Goal: Task Accomplishment & Management: Use online tool/utility

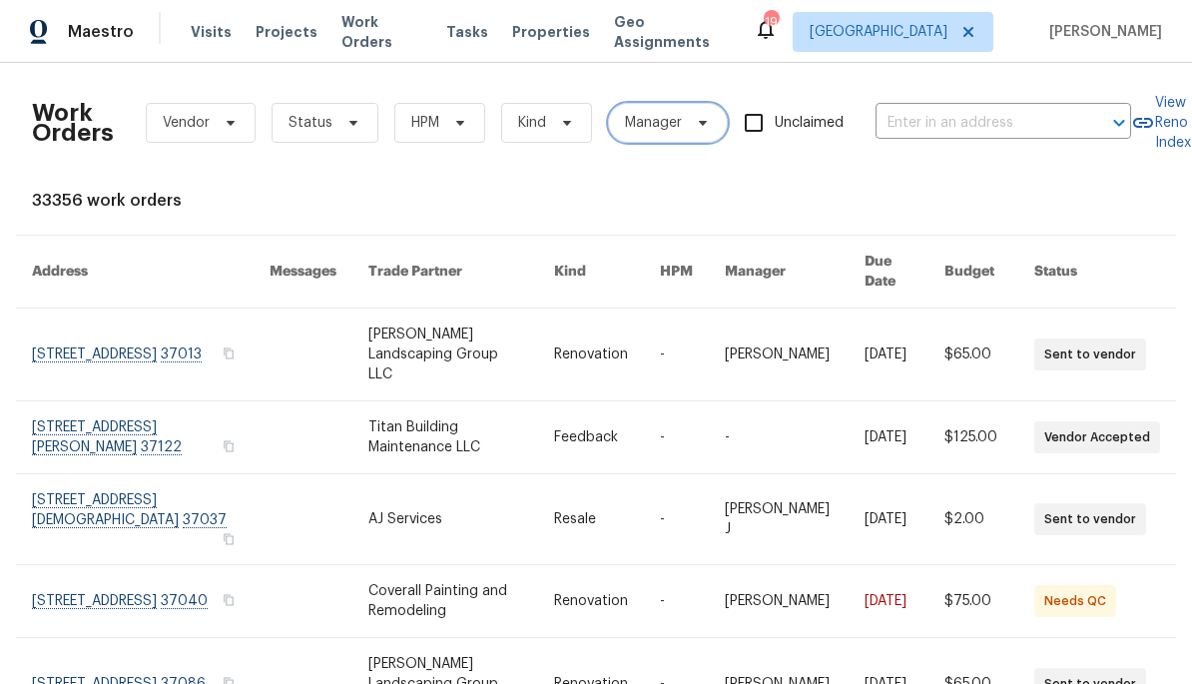
click at [664, 120] on span "Manager" at bounding box center [653, 123] width 57 height 20
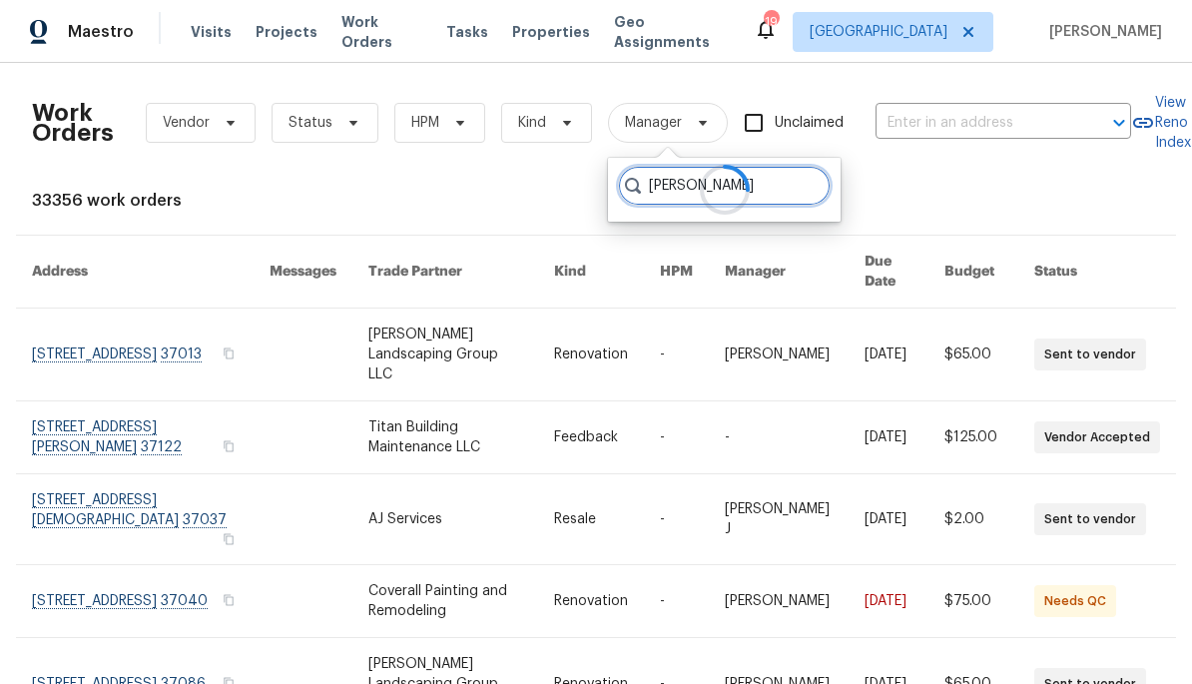
type input "[PERSON_NAME]"
click at [774, 194] on div at bounding box center [724, 190] width 233 height 64
click at [786, 179] on div at bounding box center [724, 190] width 233 height 64
click at [411, 36] on span "Work Orders" at bounding box center [381, 32] width 81 height 40
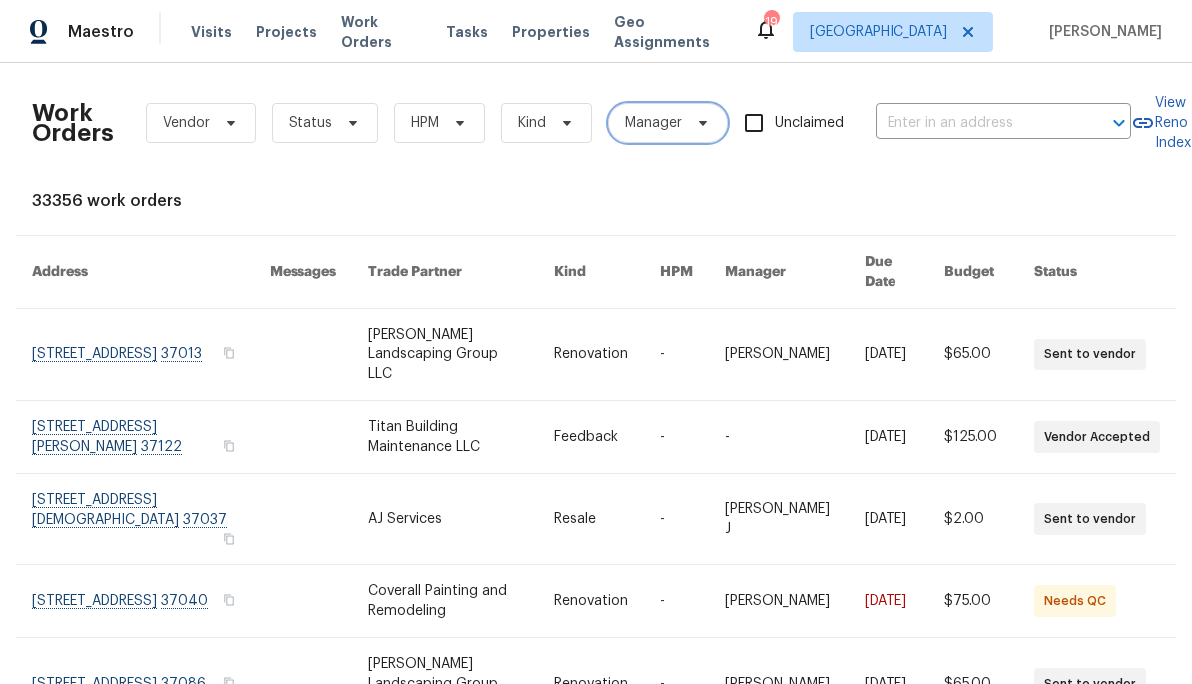
click at [671, 115] on span "Manager" at bounding box center [653, 123] width 57 height 20
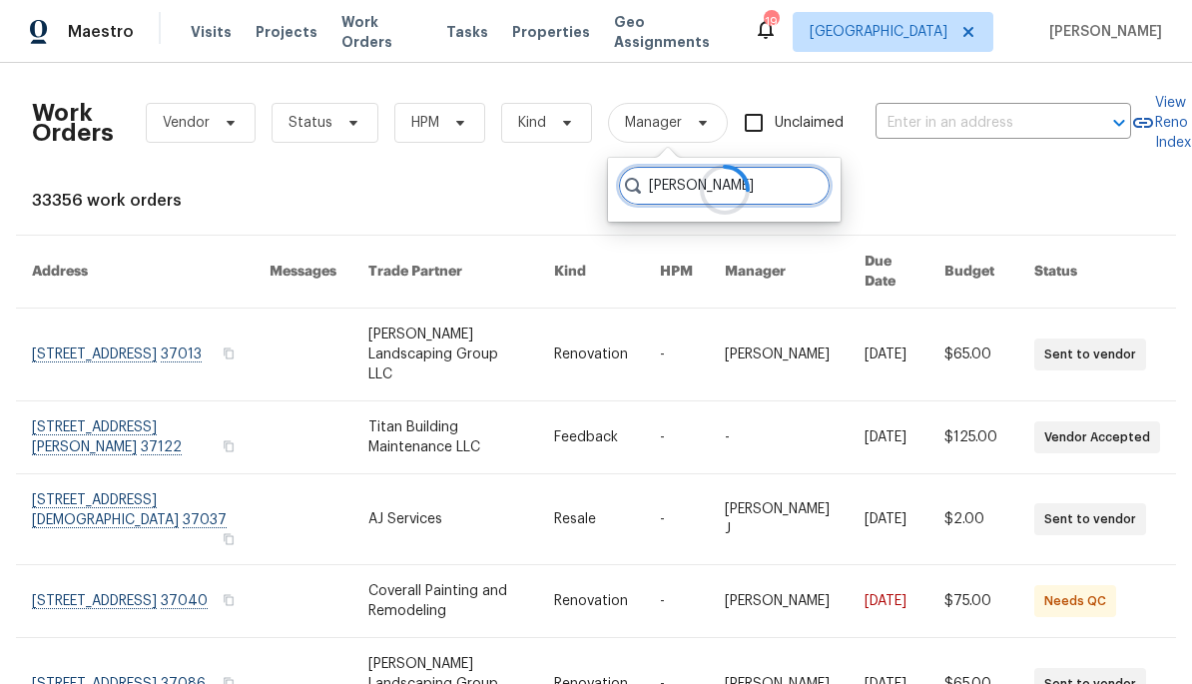
type input "[PERSON_NAME]"
click at [787, 197] on div at bounding box center [724, 190] width 233 height 64
click at [788, 175] on div at bounding box center [724, 190] width 233 height 64
click at [778, 195] on div at bounding box center [724, 190] width 233 height 64
click at [729, 184] on icon at bounding box center [724, 190] width 61 height 61
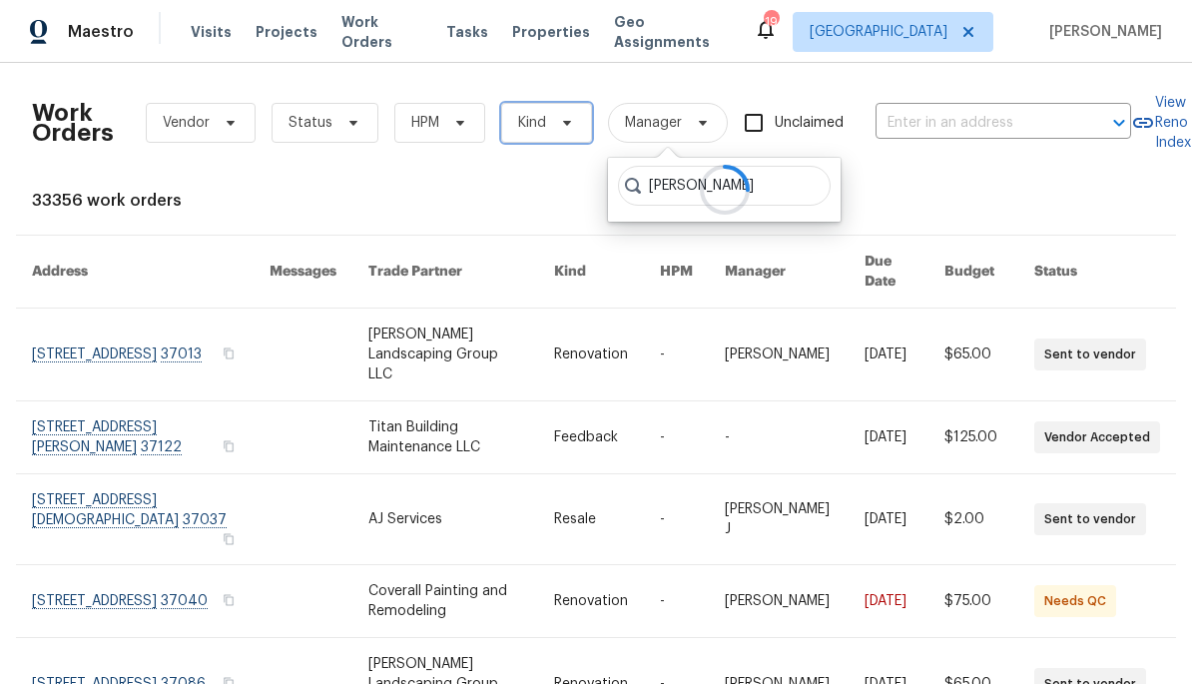
click at [555, 120] on span at bounding box center [564, 123] width 22 height 16
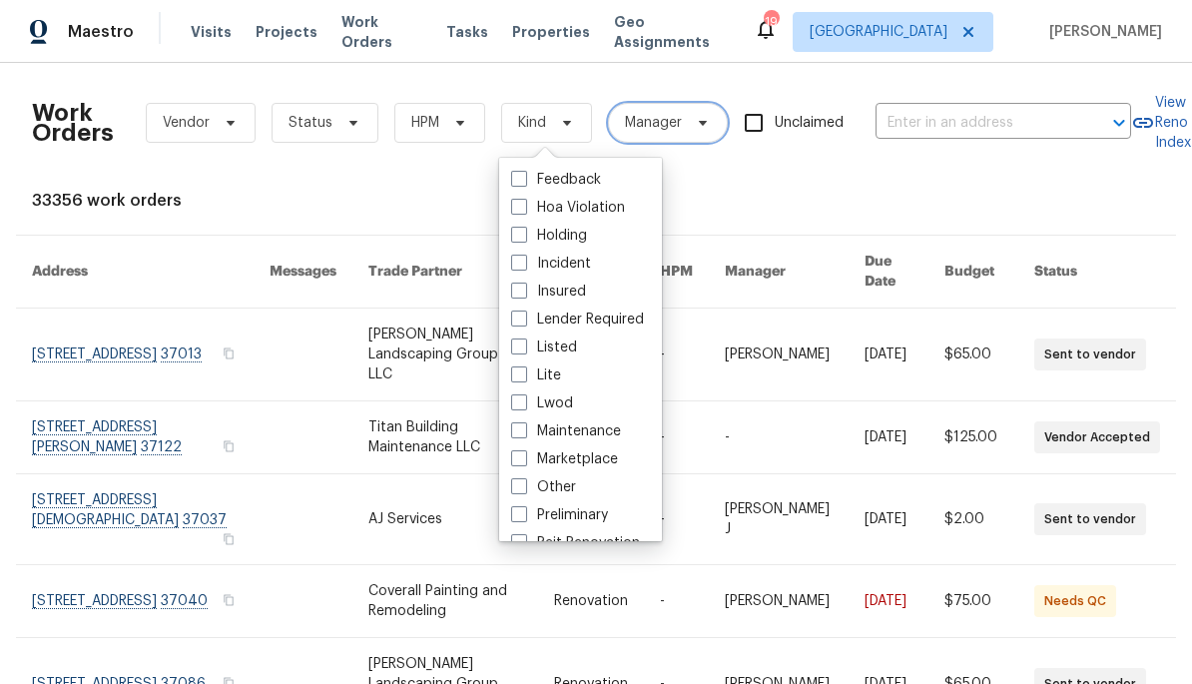
click at [678, 118] on span "Manager" at bounding box center [653, 123] width 57 height 20
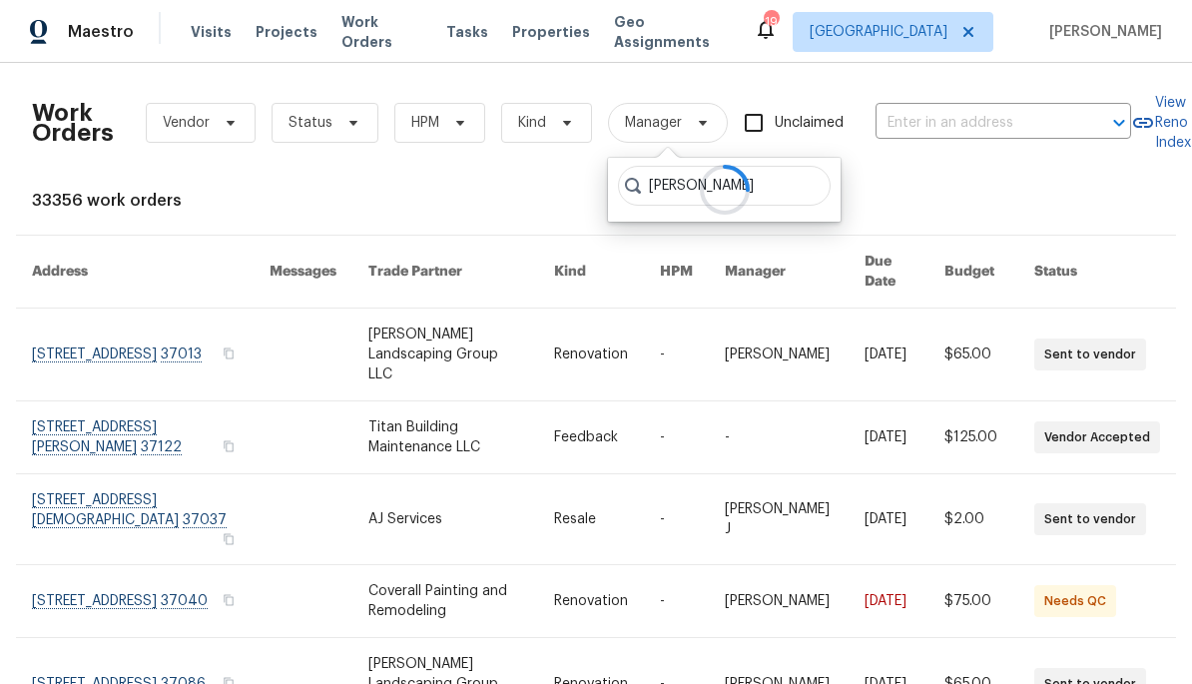
type input "[PERSON_NAME]"
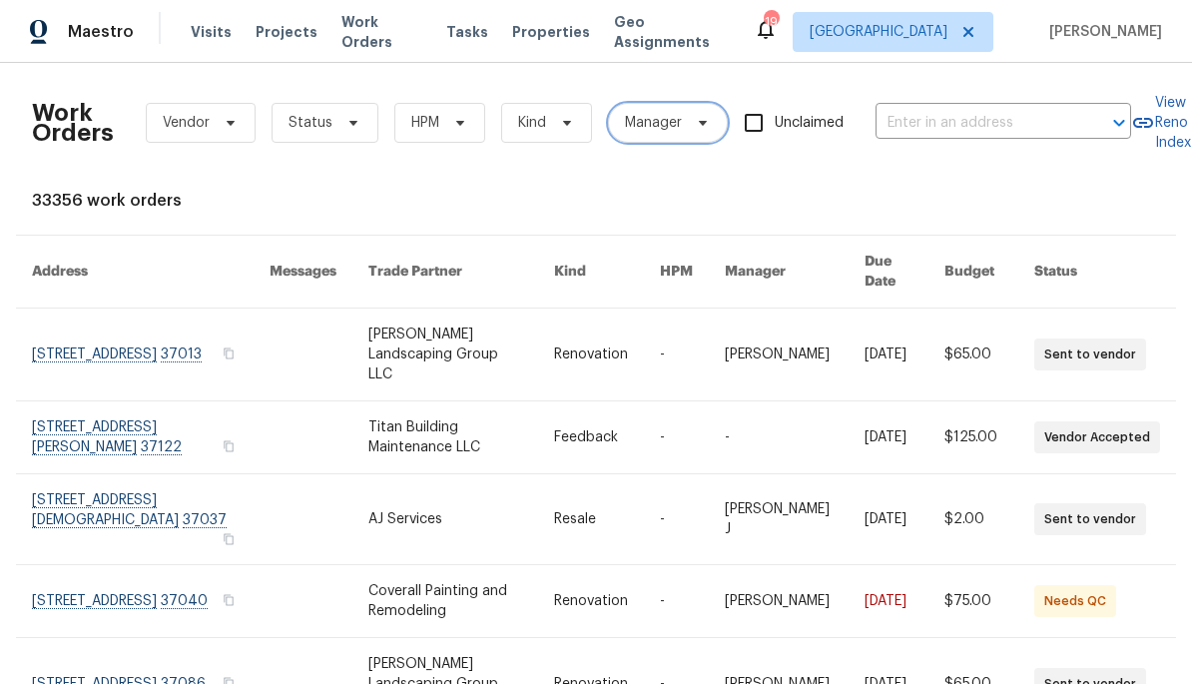
click at [690, 130] on span at bounding box center [700, 123] width 22 height 16
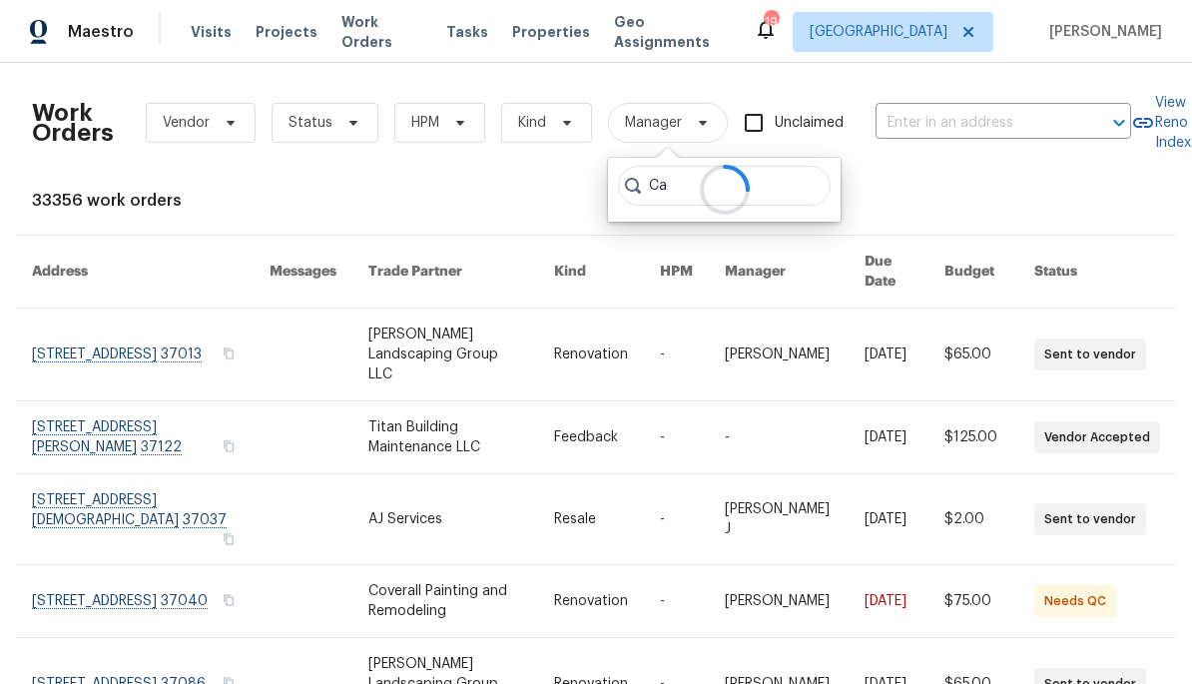
type input "C"
click at [315, 113] on span "Status" at bounding box center [310, 123] width 44 height 20
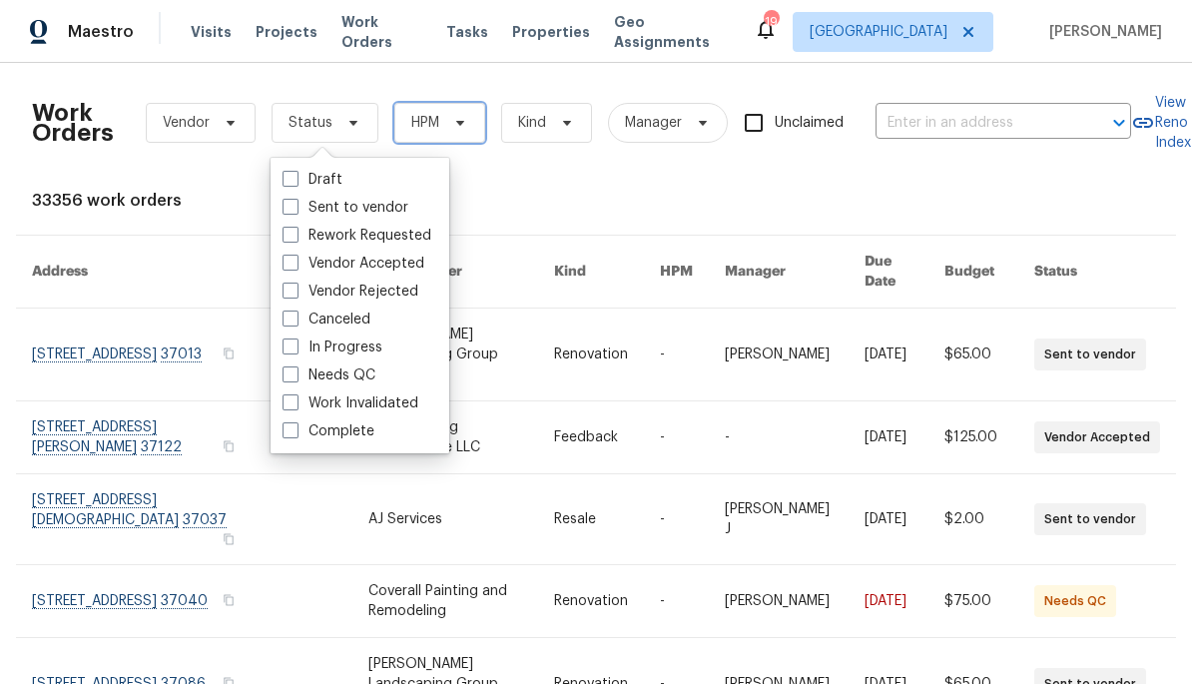
click at [411, 126] on span "HPM" at bounding box center [425, 123] width 28 height 20
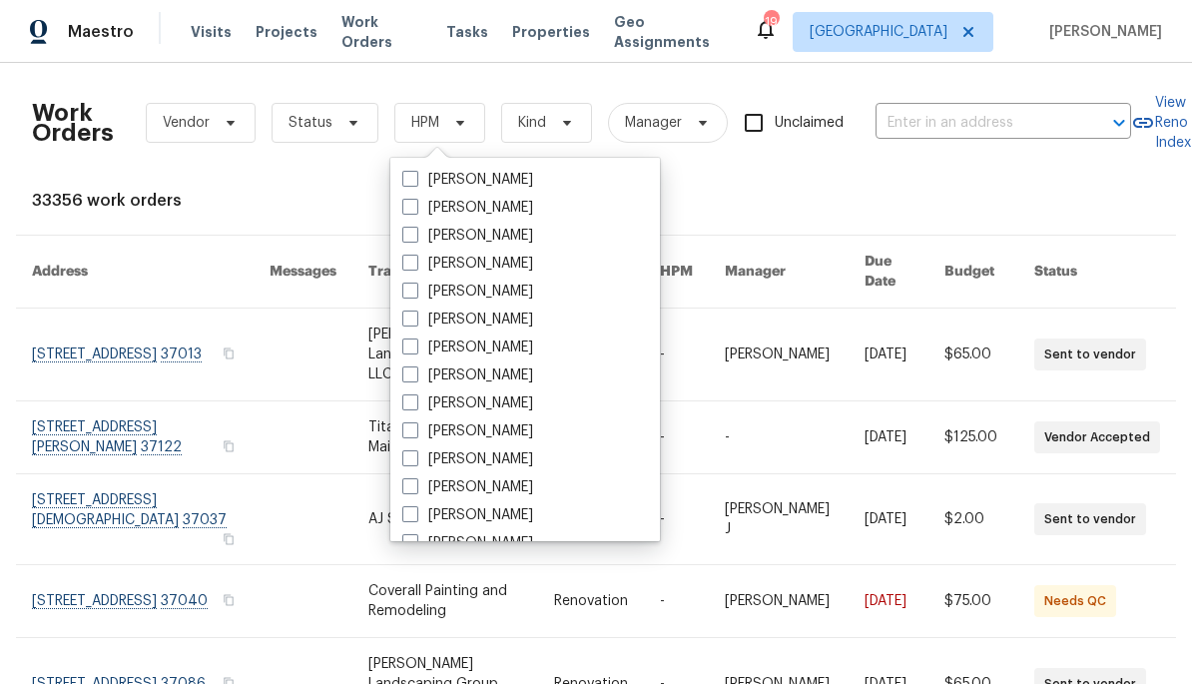
click at [507, 314] on label "[PERSON_NAME]" at bounding box center [467, 319] width 131 height 20
click at [415, 314] on input "[PERSON_NAME]" at bounding box center [408, 315] width 13 height 13
checkbox input "true"
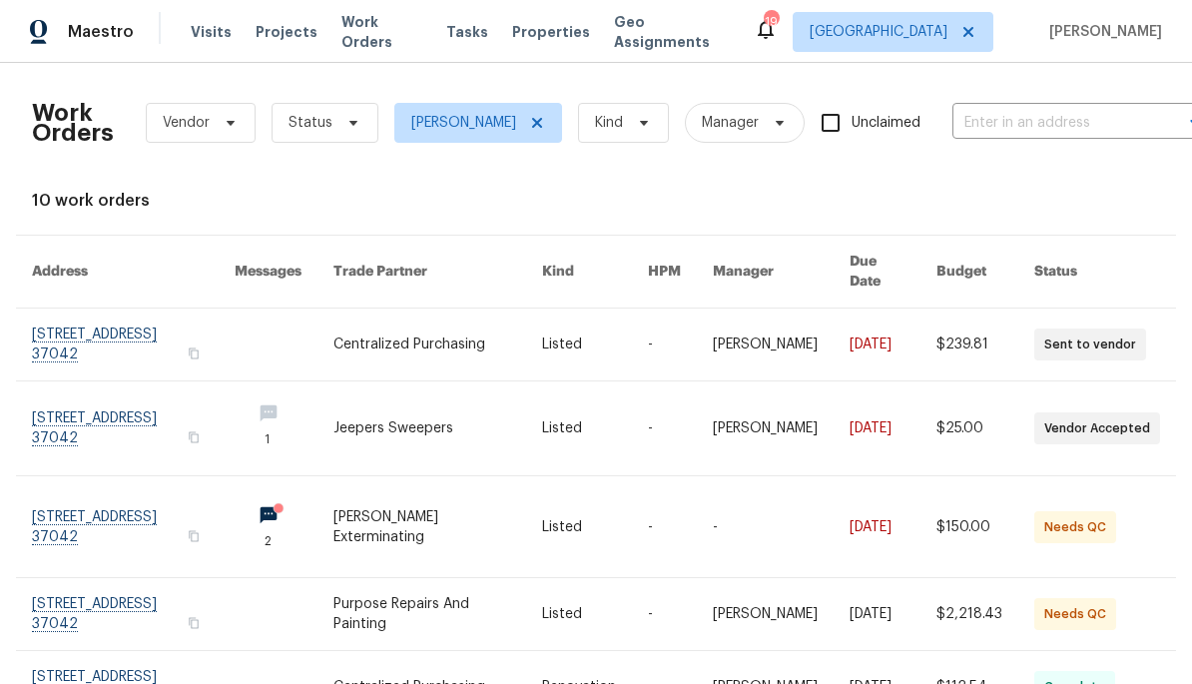
click at [316, 492] on link at bounding box center [284, 526] width 99 height 101
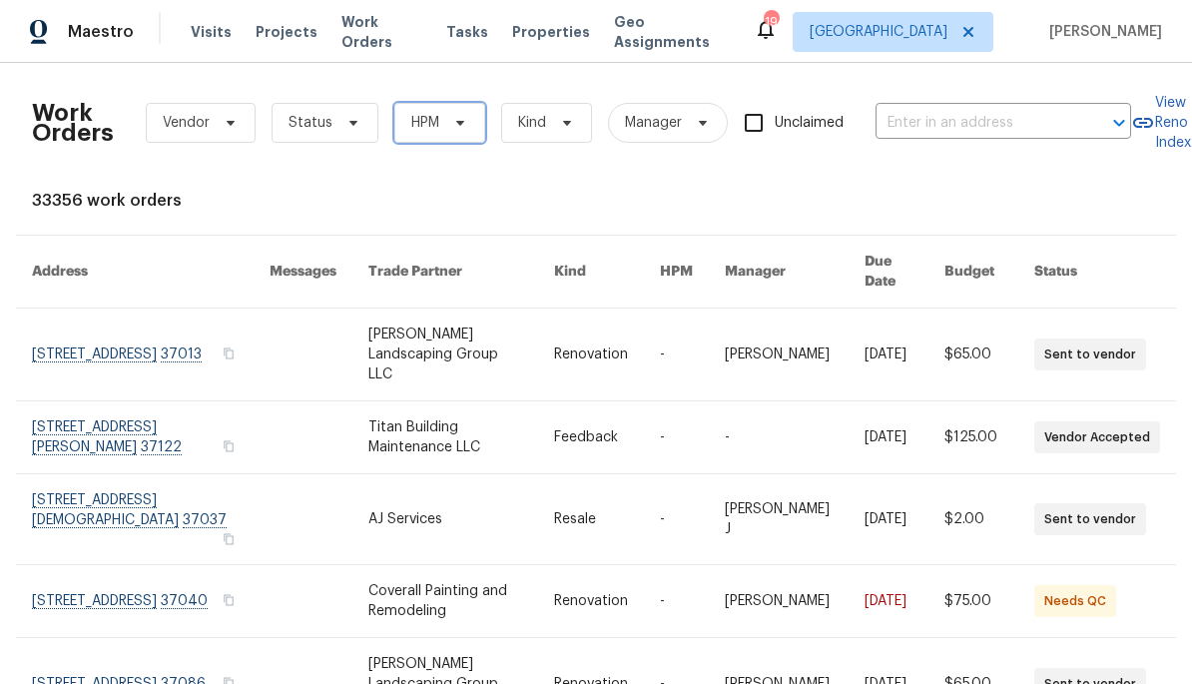
click at [443, 116] on span "HPM" at bounding box center [439, 123] width 91 height 40
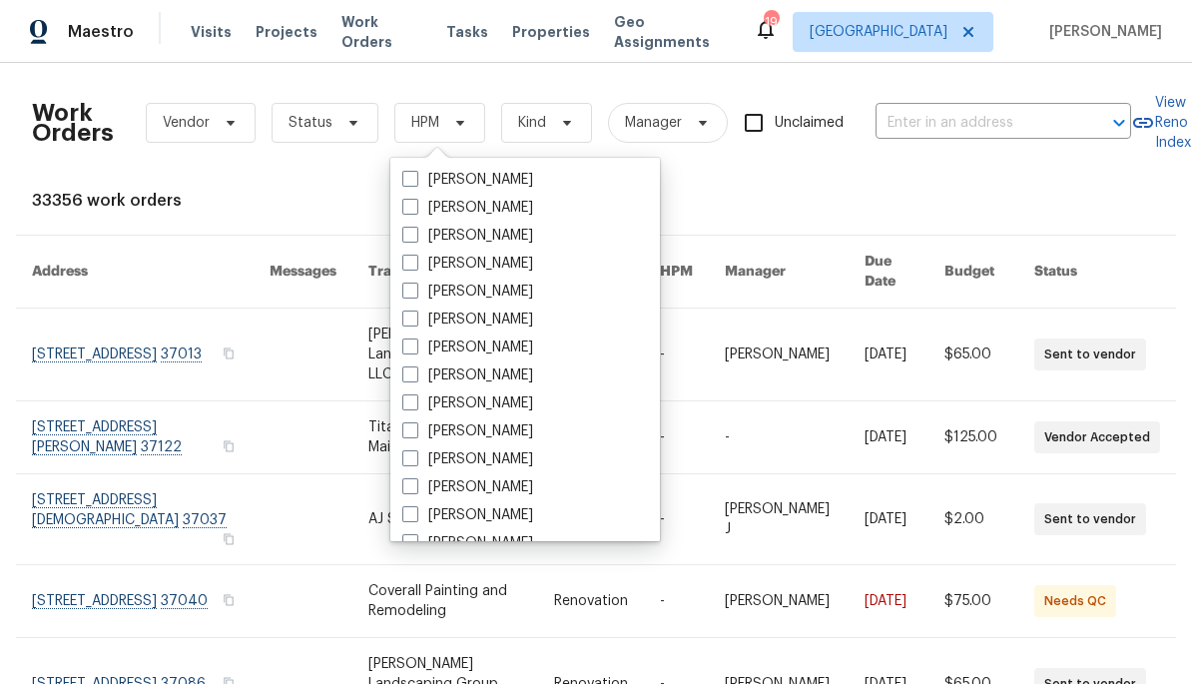
click at [519, 319] on label "[PERSON_NAME]" at bounding box center [467, 319] width 131 height 20
click at [415, 319] on input "[PERSON_NAME]" at bounding box center [408, 315] width 13 height 13
checkbox input "true"
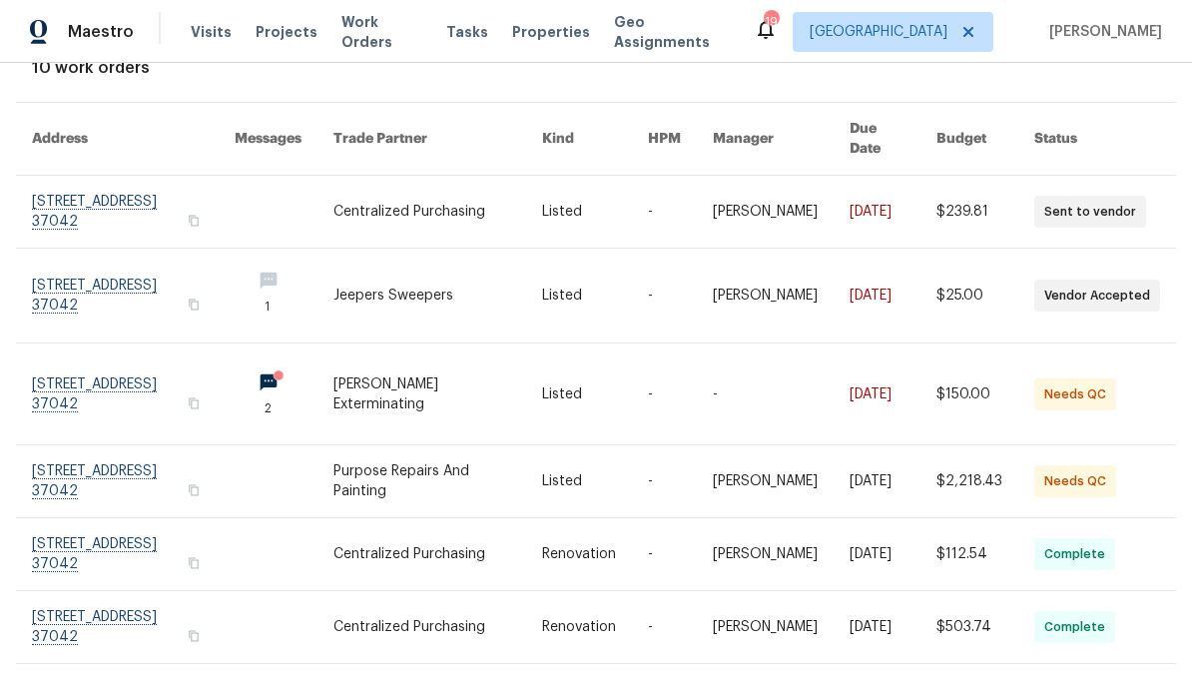
scroll to position [133, 0]
click at [440, 446] on link at bounding box center [437, 481] width 209 height 72
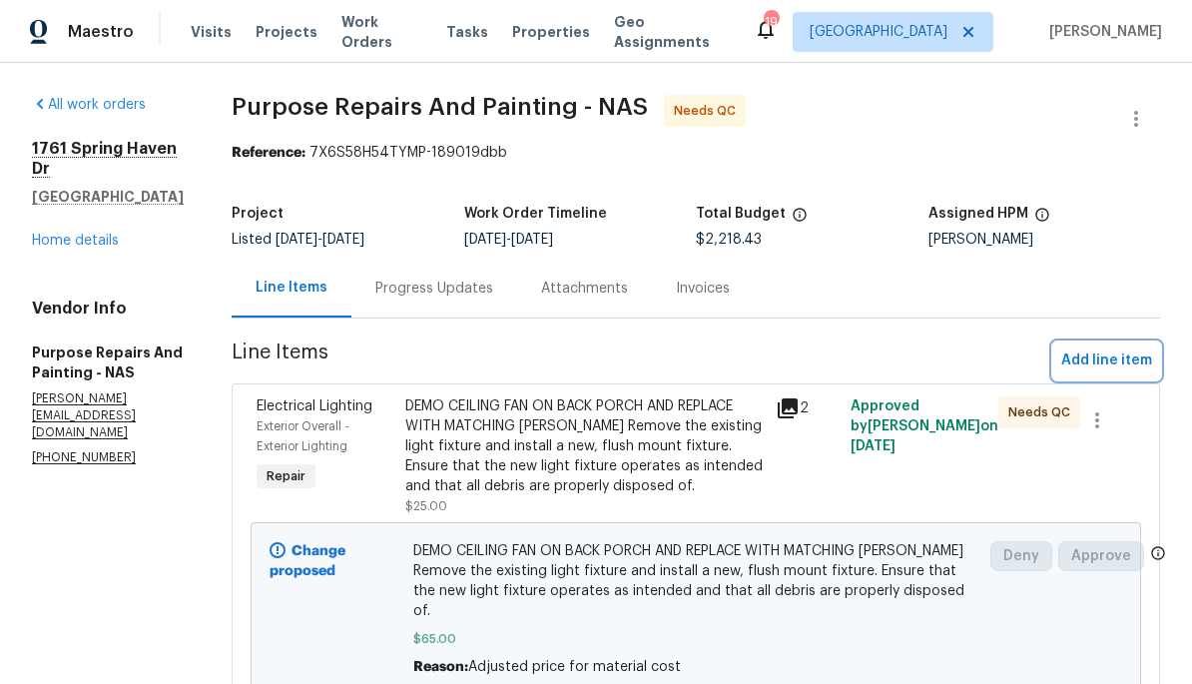
click at [1113, 359] on span "Add line item" at bounding box center [1106, 360] width 91 height 25
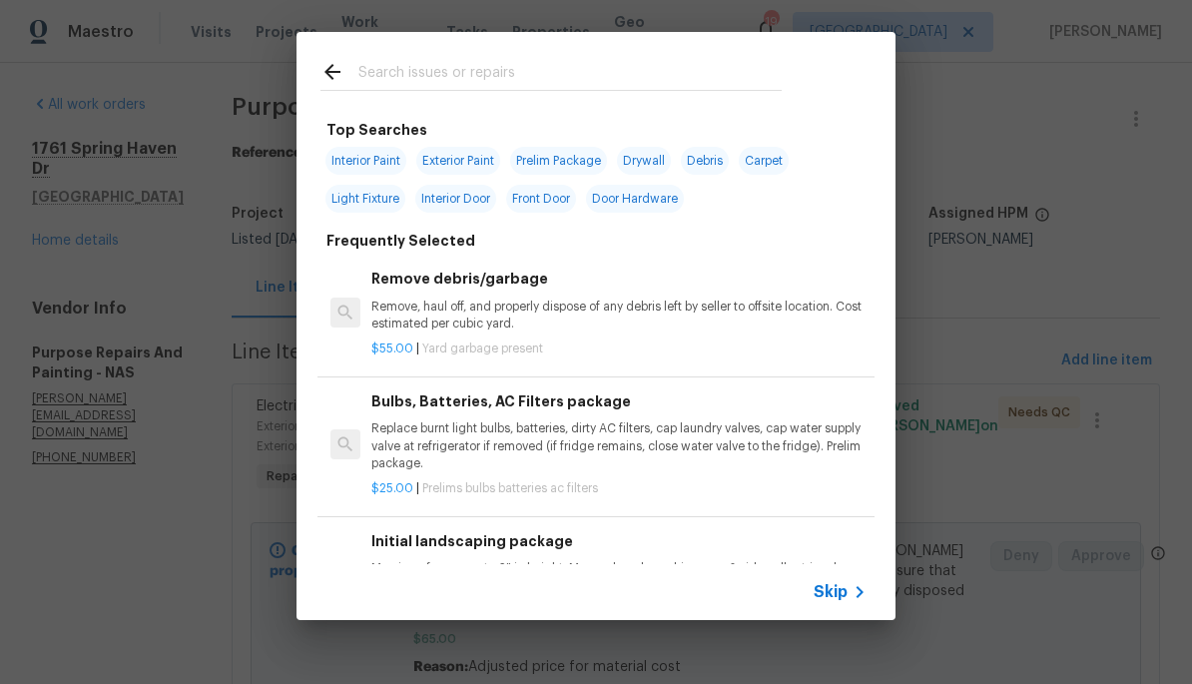
click at [699, 78] on input "text" at bounding box center [569, 75] width 423 height 30
type input "Light"
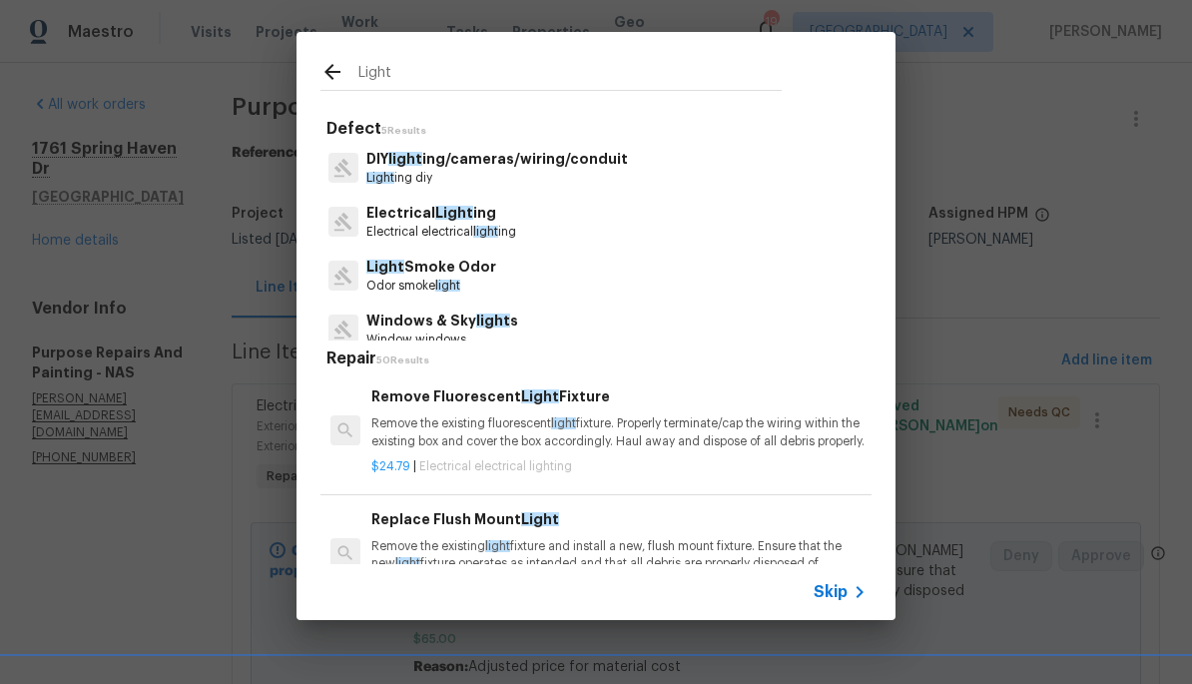
click at [469, 230] on p "Electrical electrical light ing" at bounding box center [441, 232] width 150 height 17
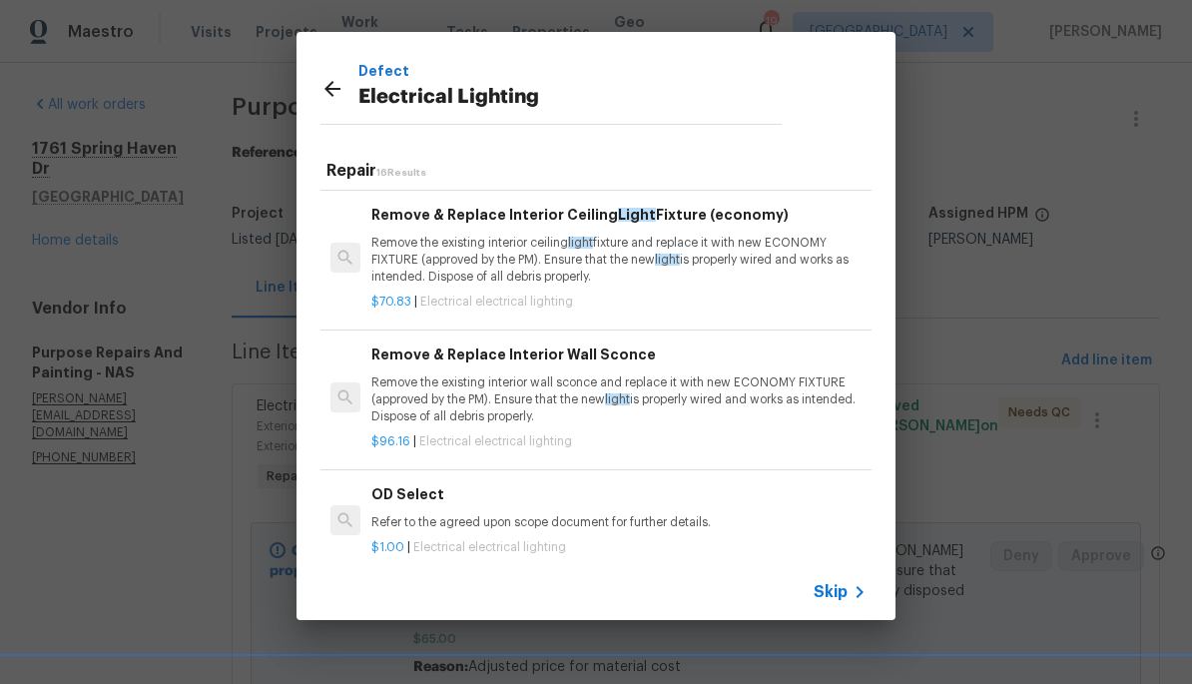
click at [329, 91] on icon at bounding box center [332, 89] width 16 height 16
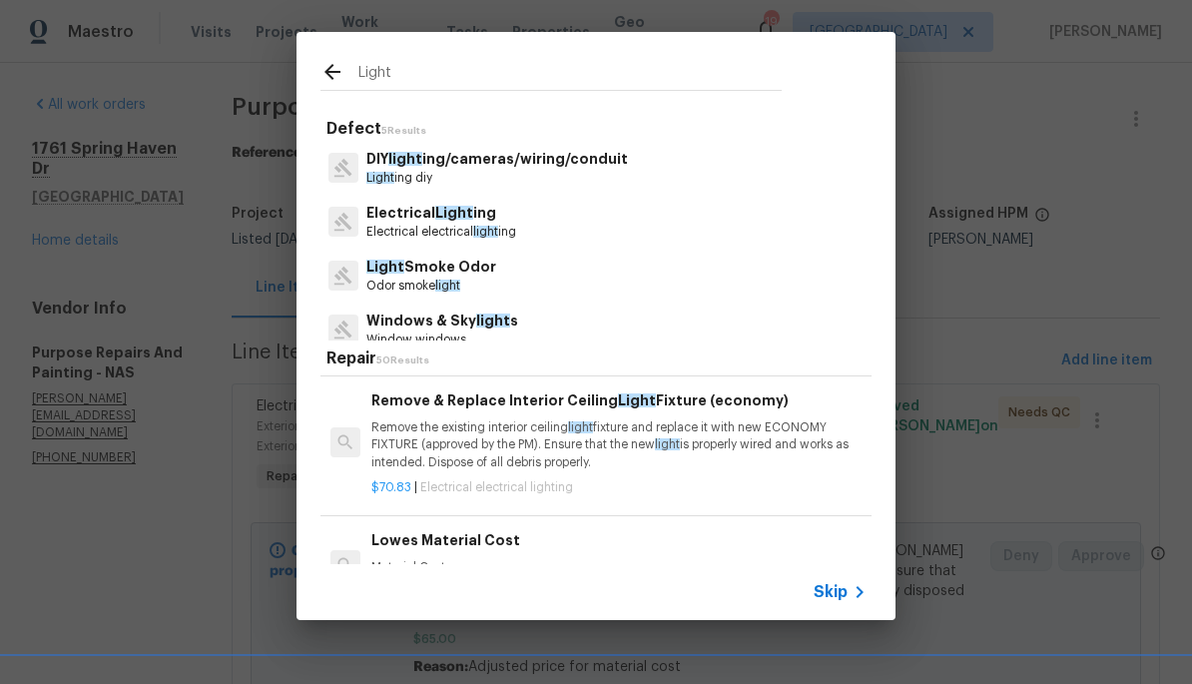
click at [470, 219] on p "Electrical Light ing" at bounding box center [441, 213] width 150 height 21
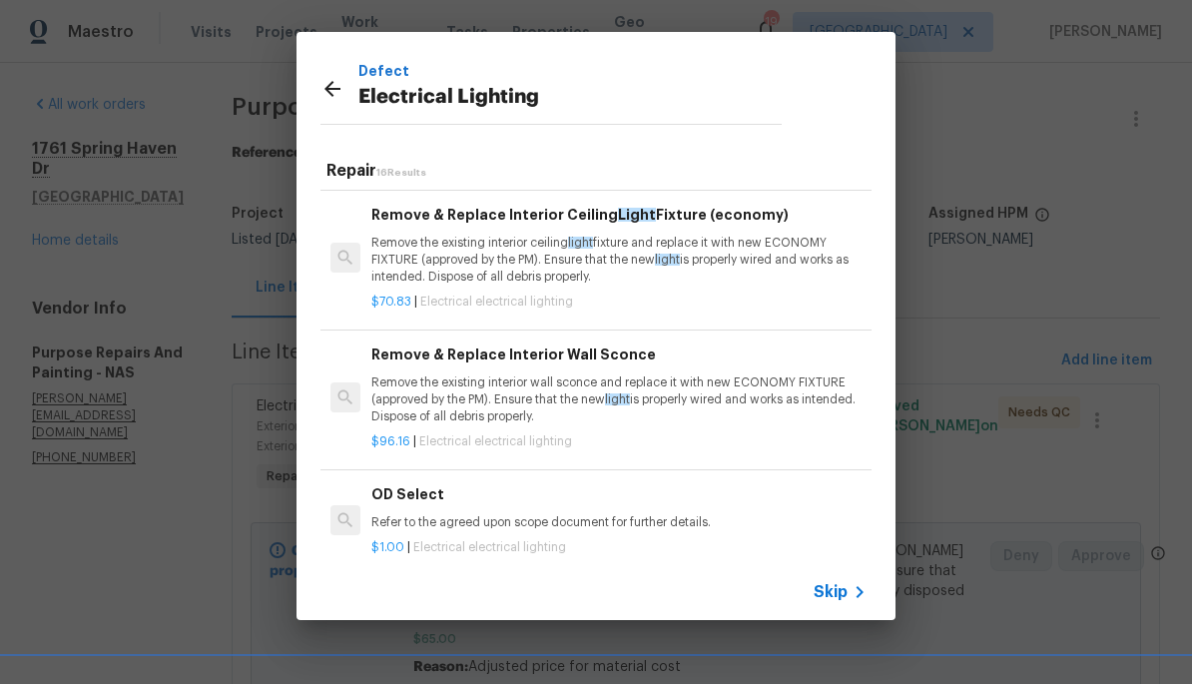
click at [754, 244] on p "Remove the existing interior ceiling light fixture and replace it with new ECON…" at bounding box center [618, 260] width 495 height 51
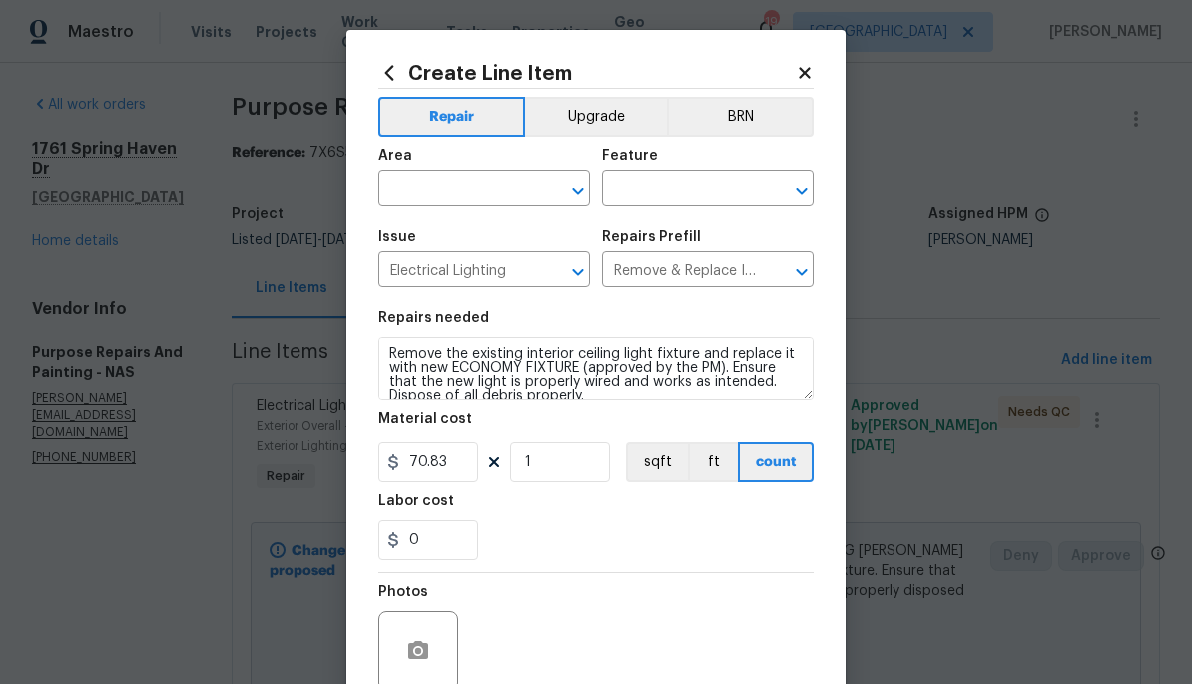
click at [478, 187] on input "text" at bounding box center [456, 190] width 156 height 31
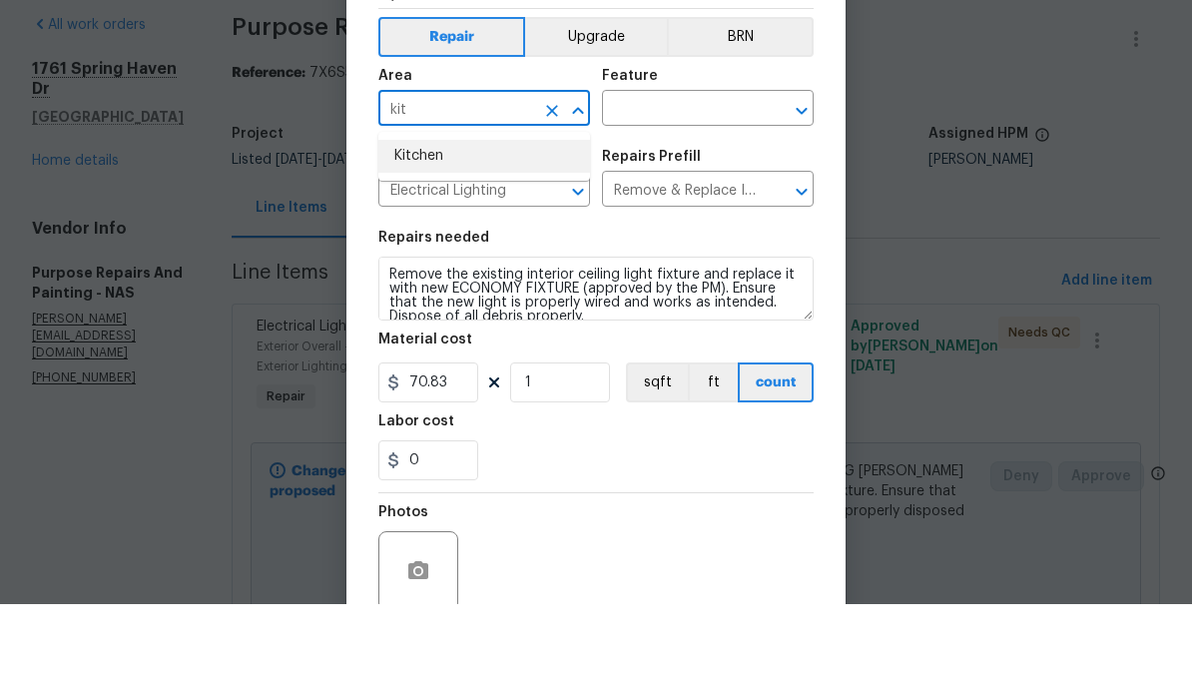
click at [524, 220] on li "Kitchen" at bounding box center [484, 236] width 212 height 33
type input "Kitchen"
click at [681, 175] on input "text" at bounding box center [680, 190] width 156 height 31
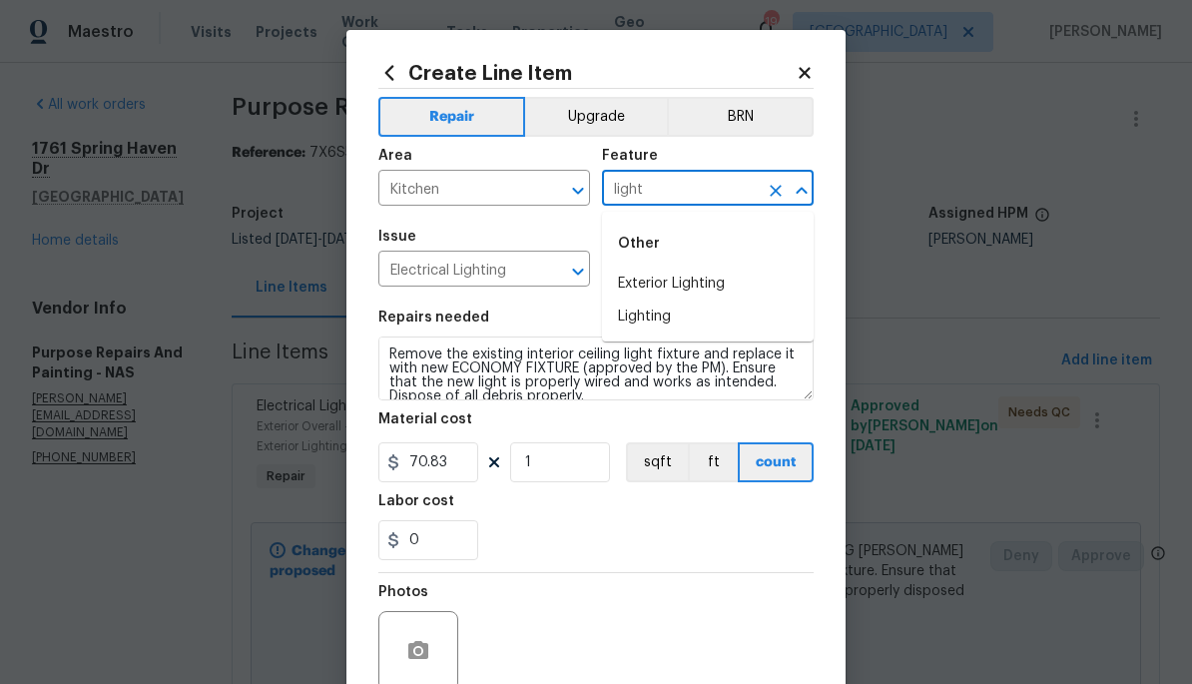
click at [675, 319] on li "Lighting" at bounding box center [708, 316] width 212 height 33
type input "Lighting"
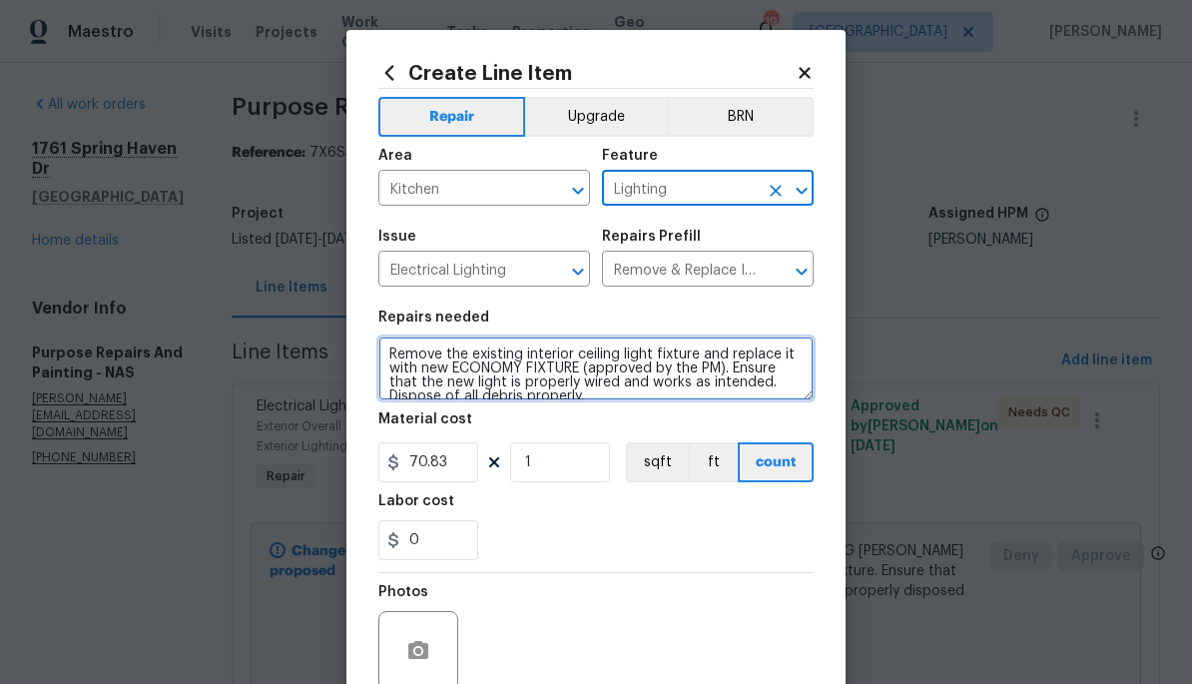
click at [387, 355] on textarea "Remove the existing interior ceiling light fixture and replace it with new ECON…" at bounding box center [595, 368] width 435 height 64
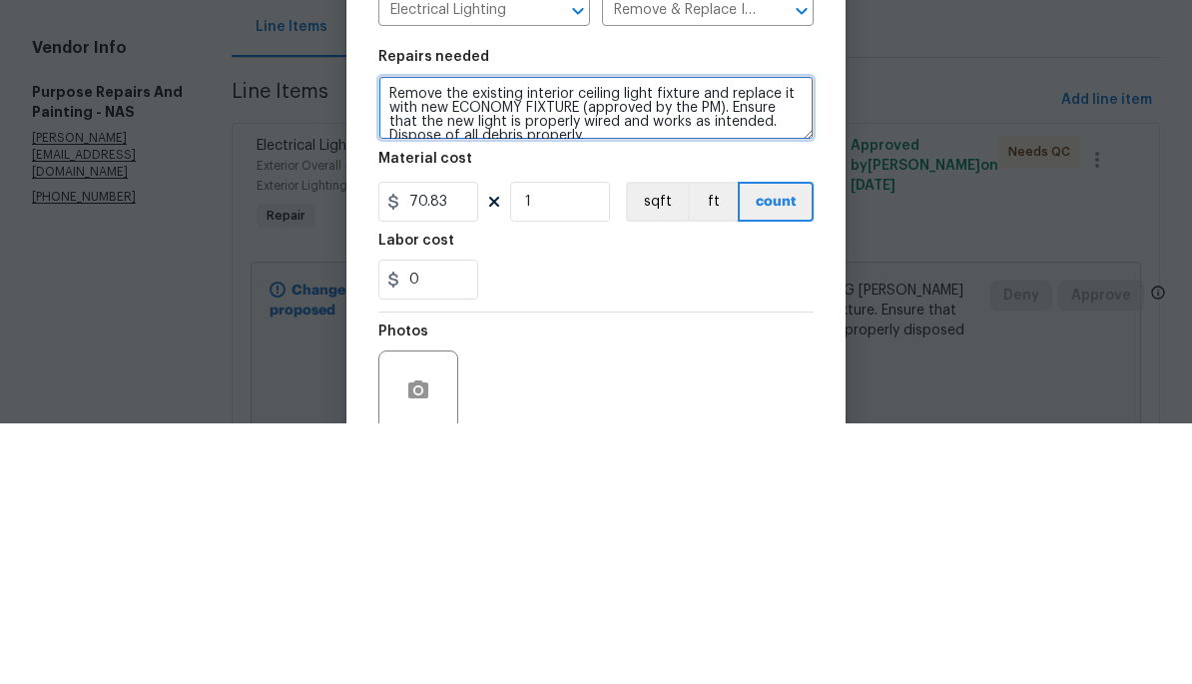
click at [398, 336] on textarea "Remove the existing interior ceiling light fixture and replace it with new ECON…" at bounding box center [595, 368] width 435 height 64
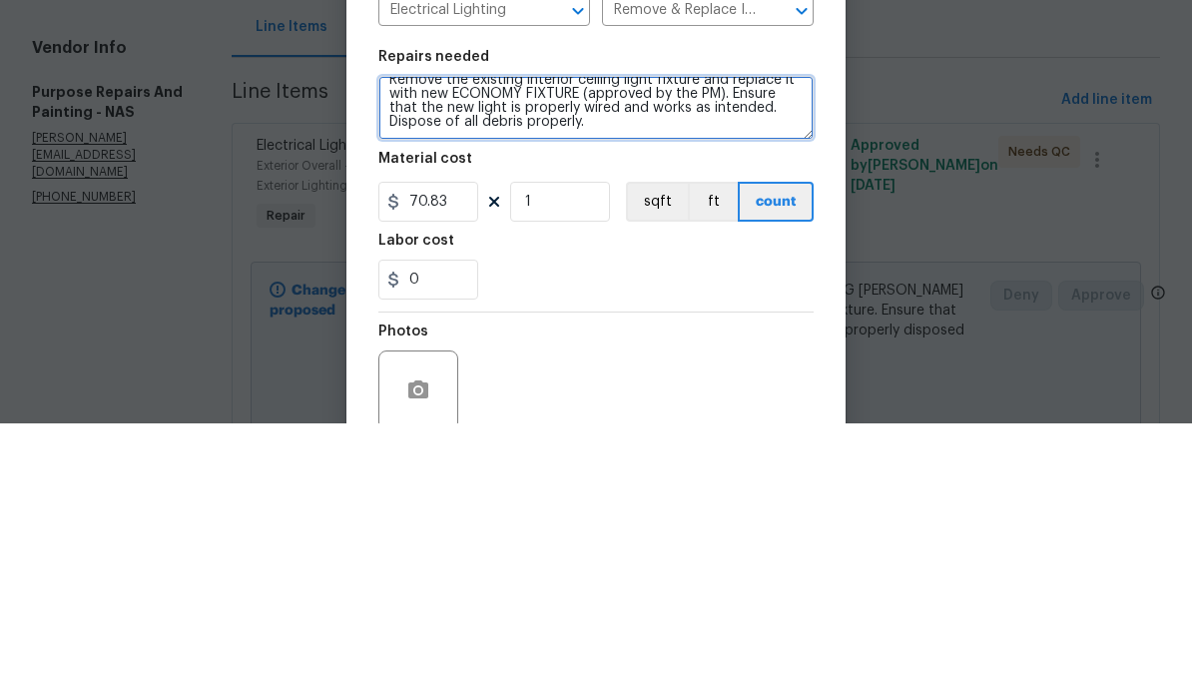
click at [700, 336] on textarea "Remove the existing interior ceiling light fixture and replace it with new ECON…" at bounding box center [595, 368] width 435 height 64
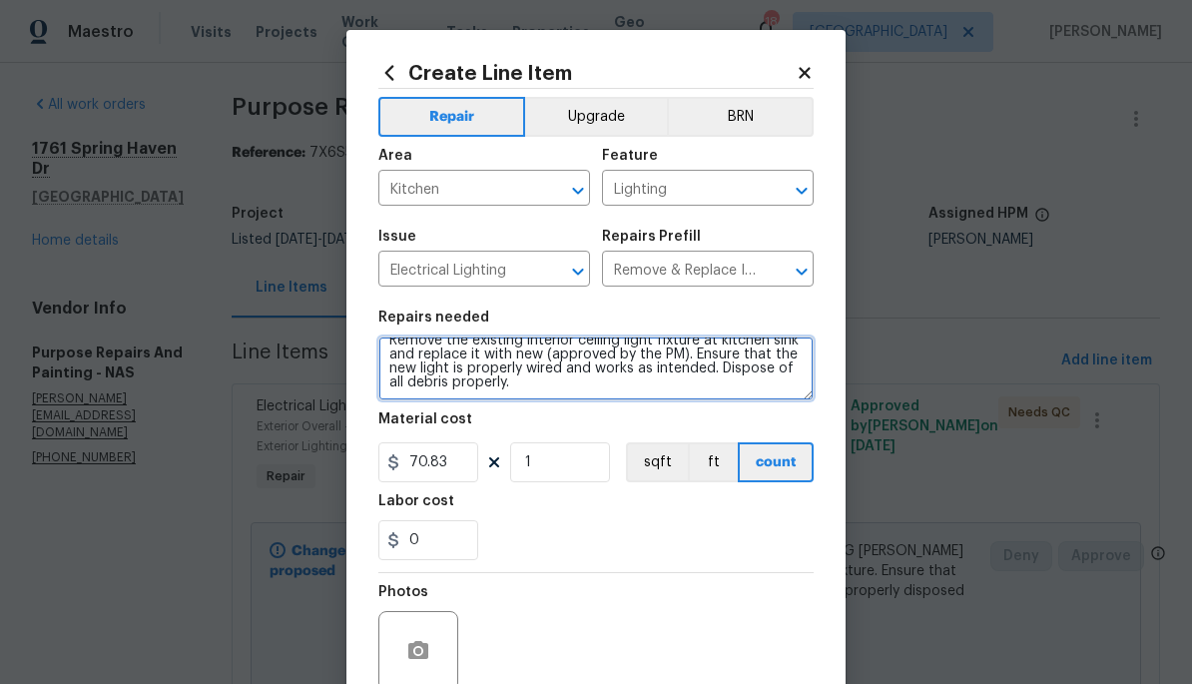
type textarea "Remove the existing interior ceiling light fixture at kitchen sink and replace …"
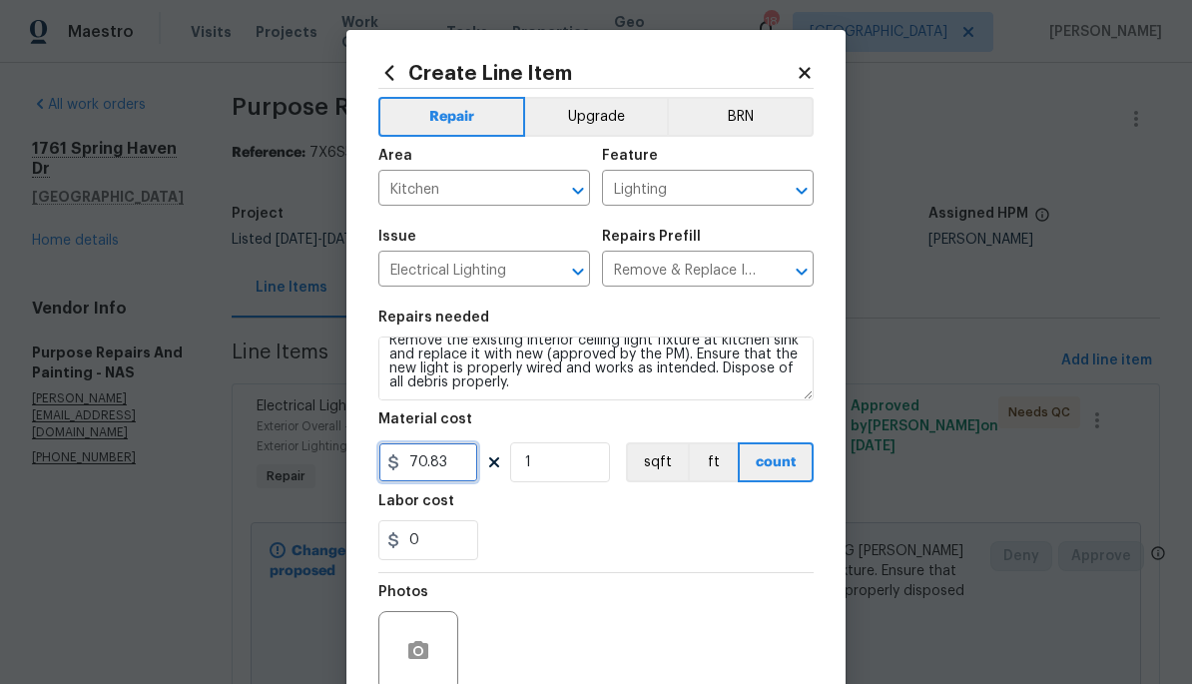
click at [457, 459] on input "70.83" at bounding box center [428, 462] width 100 height 40
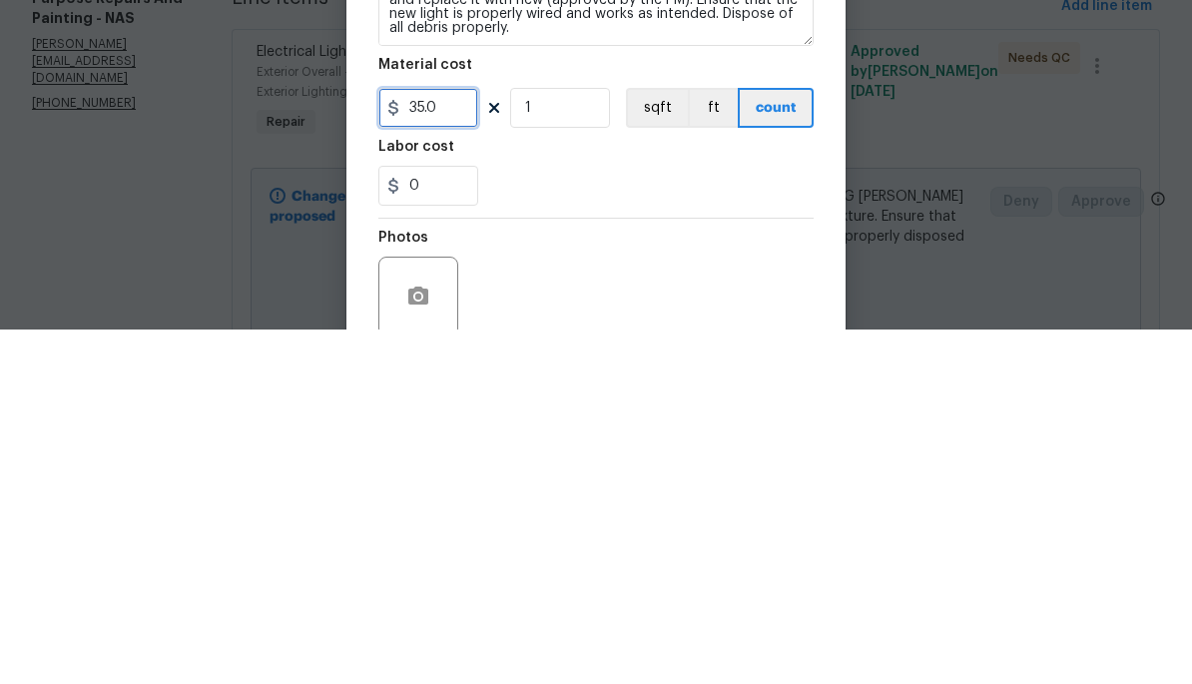
type input "35.00"
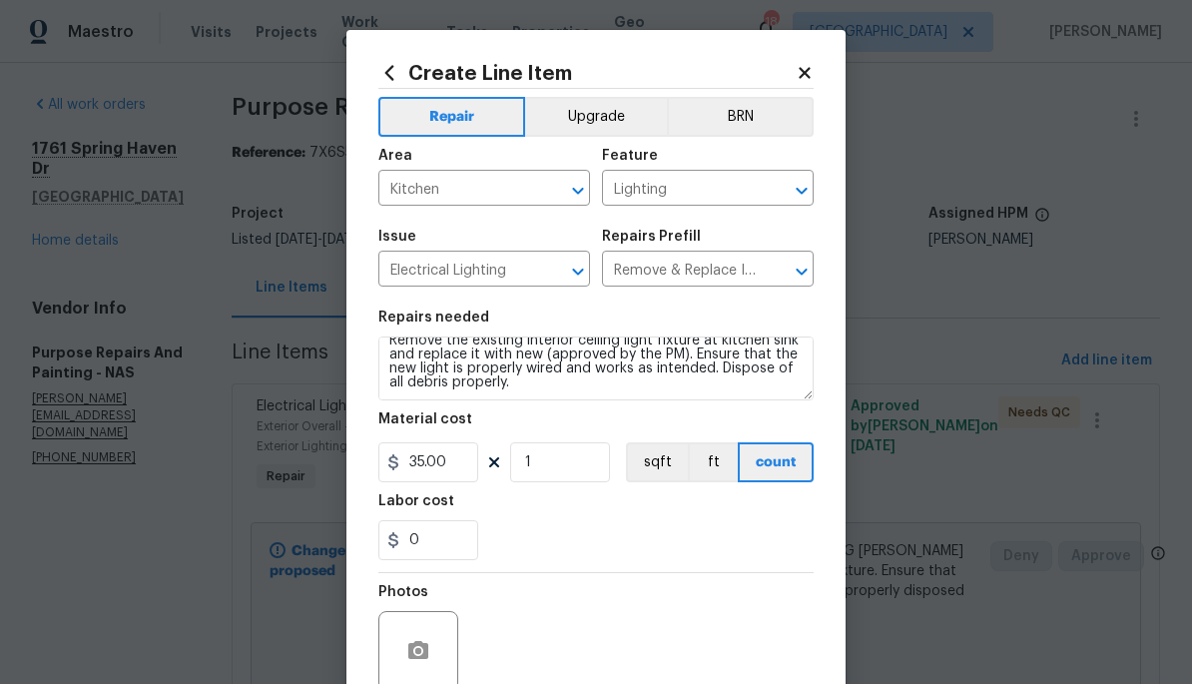
scroll to position [0, 0]
